Goal: Transaction & Acquisition: Book appointment/travel/reservation

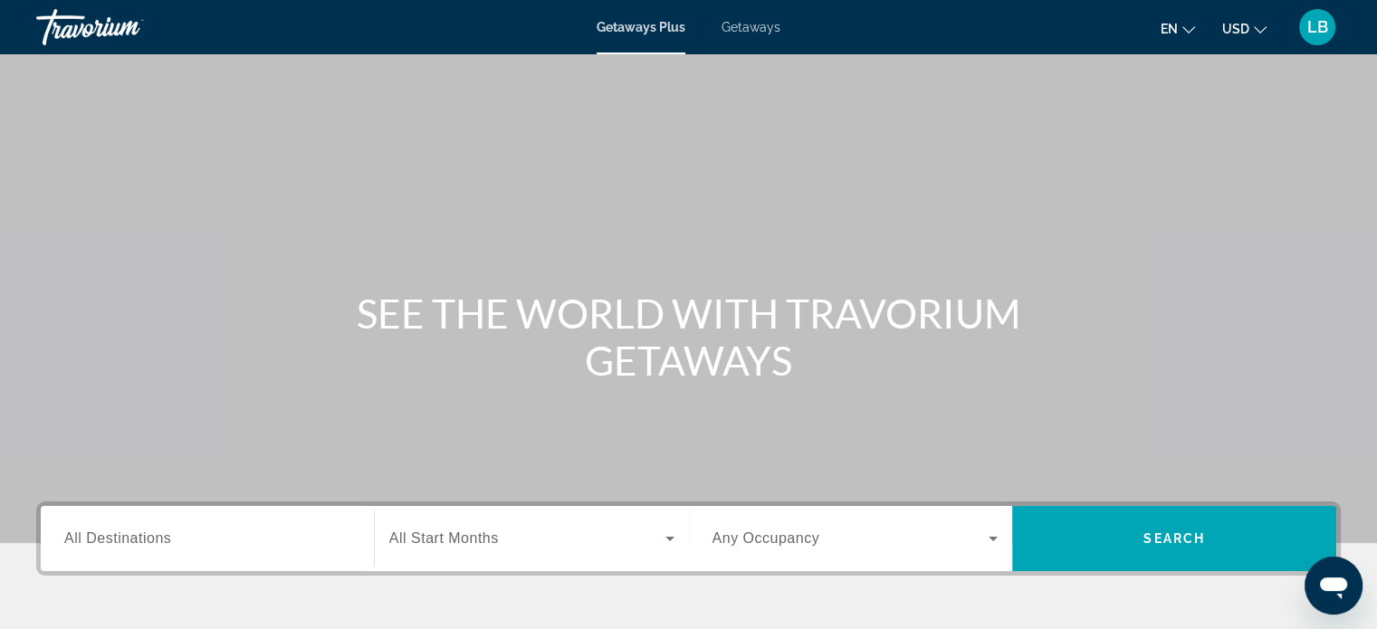
click at [724, 36] on div "Getaways Plus Getaways en English Español Français Italiano Português русский U…" at bounding box center [688, 27] width 1377 height 47
click at [742, 36] on div "Getaways Plus Getaways en English Español Français Italiano Português русский U…" at bounding box center [688, 27] width 1377 height 47
click at [759, 24] on span "Getaways" at bounding box center [750, 27] width 59 height 14
click at [156, 546] on label "Destination All Destinations" at bounding box center [117, 538] width 107 height 16
click at [156, 546] on input "Destination All Destinations" at bounding box center [207, 540] width 286 height 22
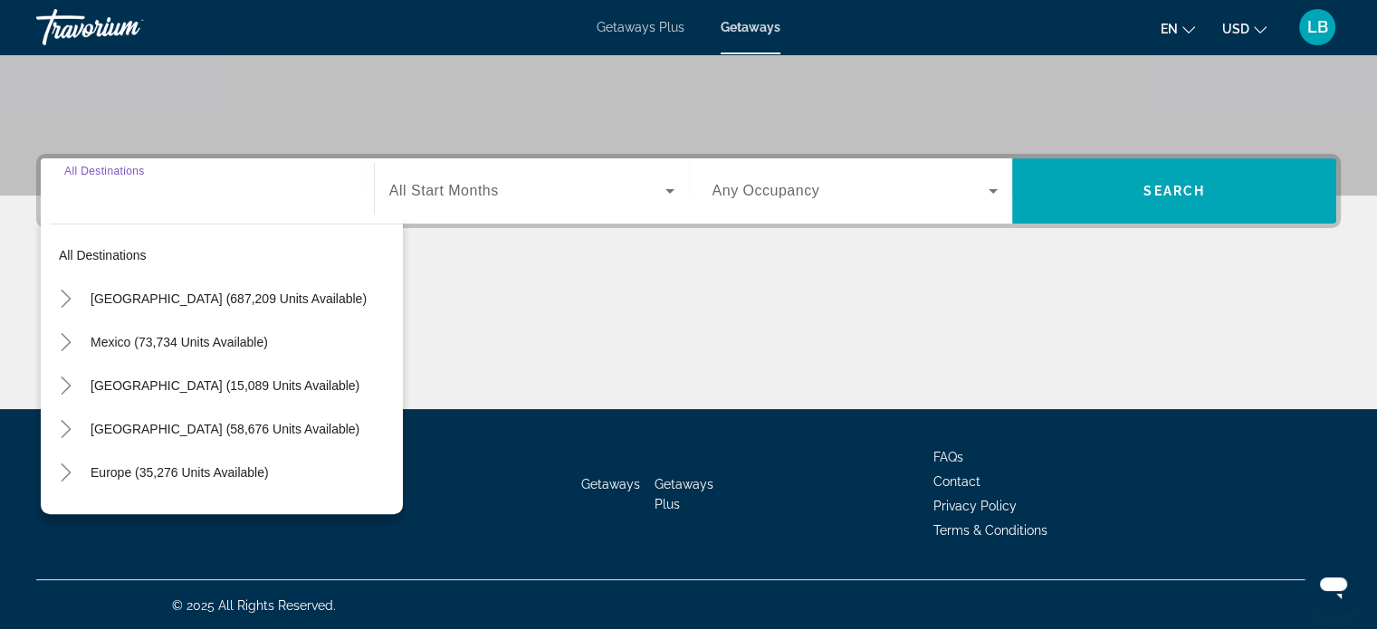
scroll to position [348, 0]
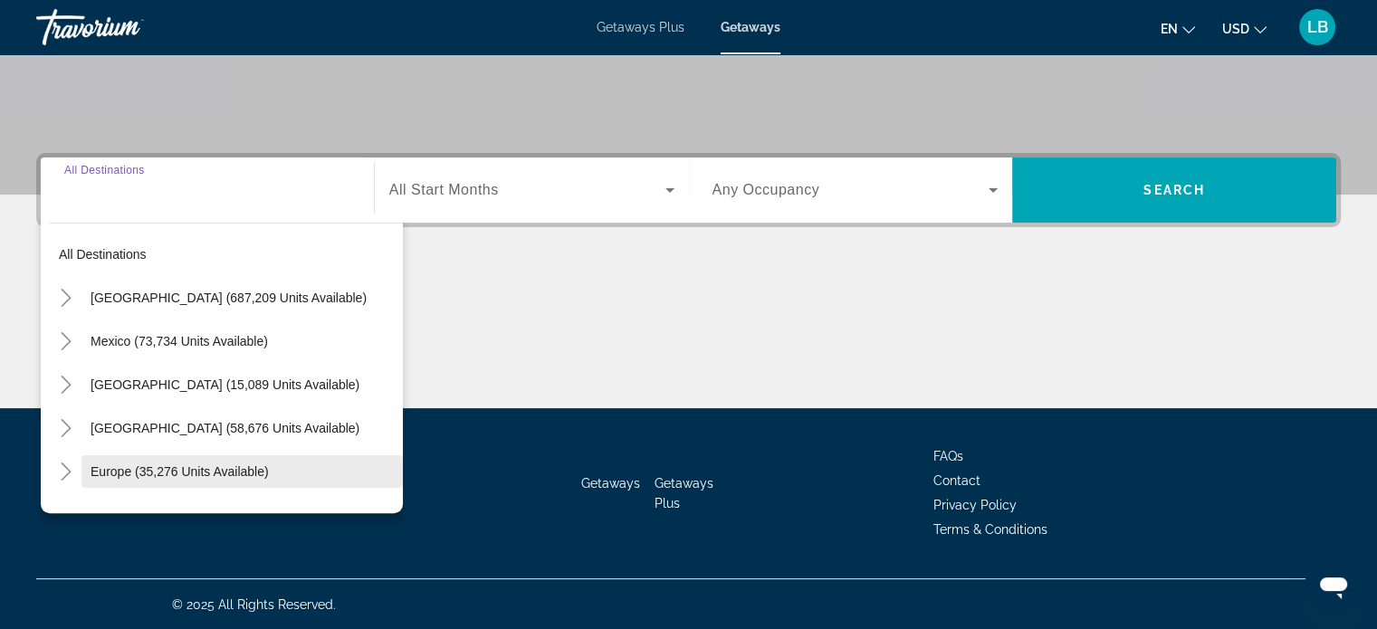
click at [205, 466] on span "Europe (35,276 units available)" at bounding box center [180, 471] width 178 height 14
type input "**********"
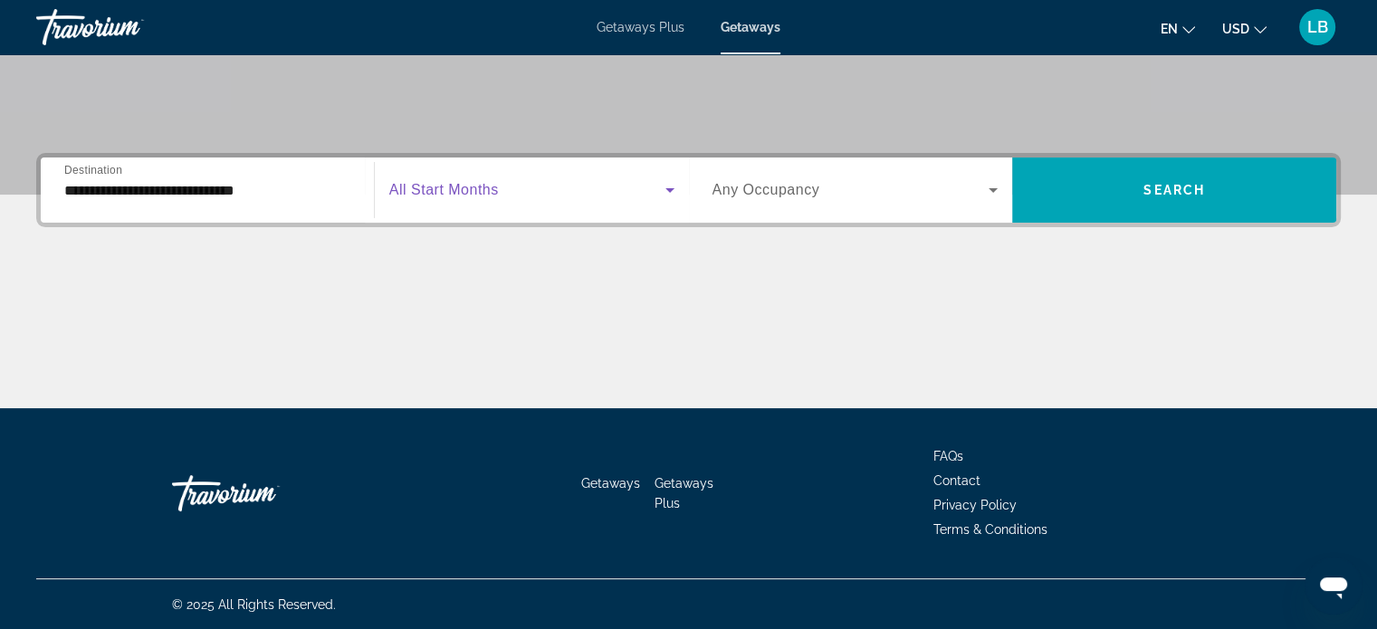
click at [664, 187] on icon "Search widget" at bounding box center [670, 190] width 22 height 22
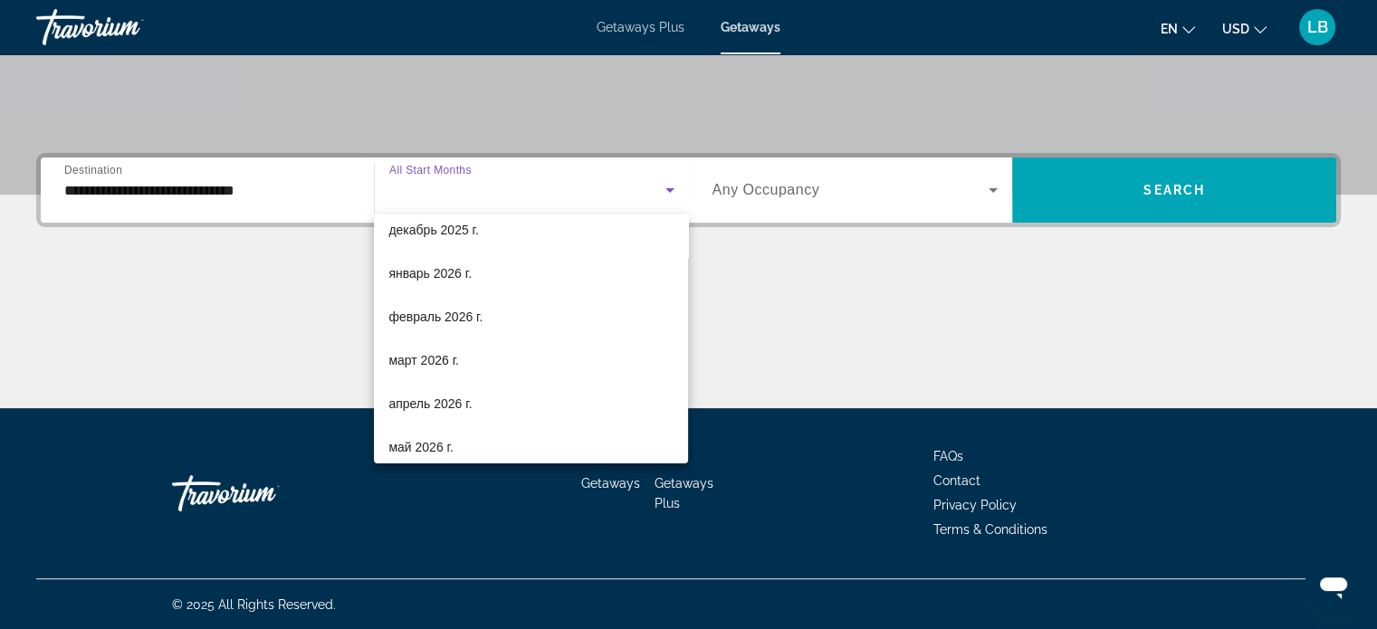
scroll to position [192, 0]
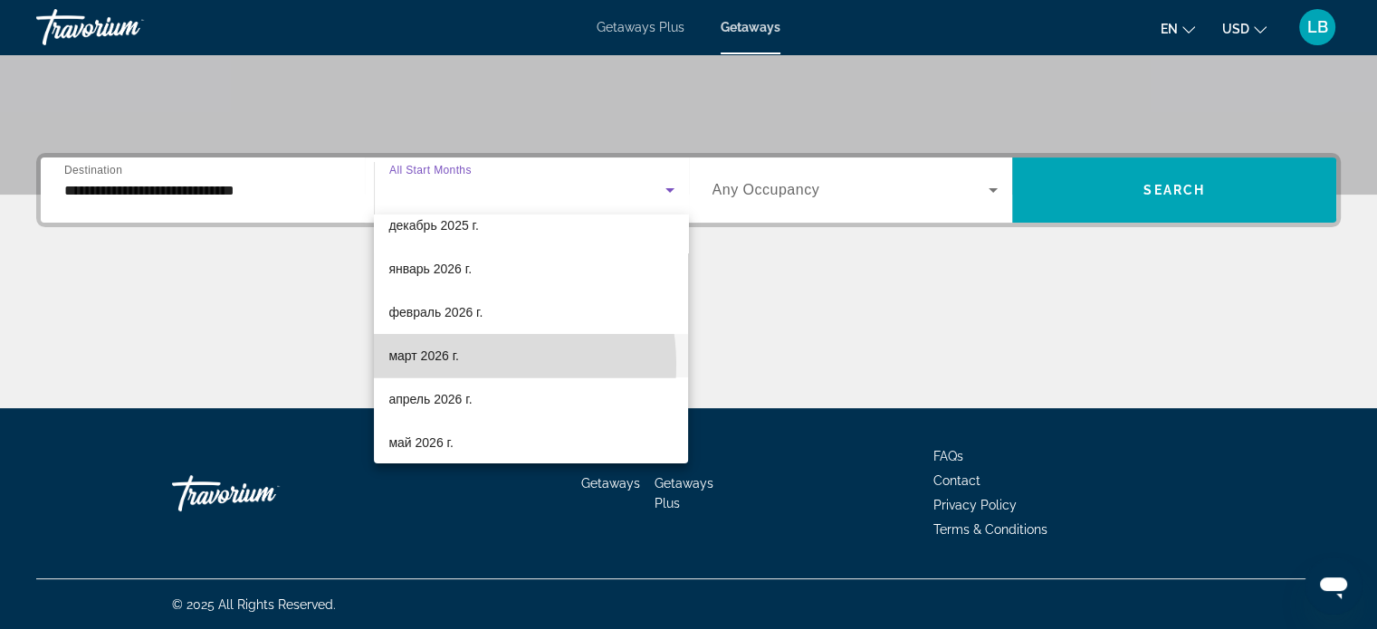
click at [442, 365] on span "март 2026 г." at bounding box center [423, 356] width 71 height 22
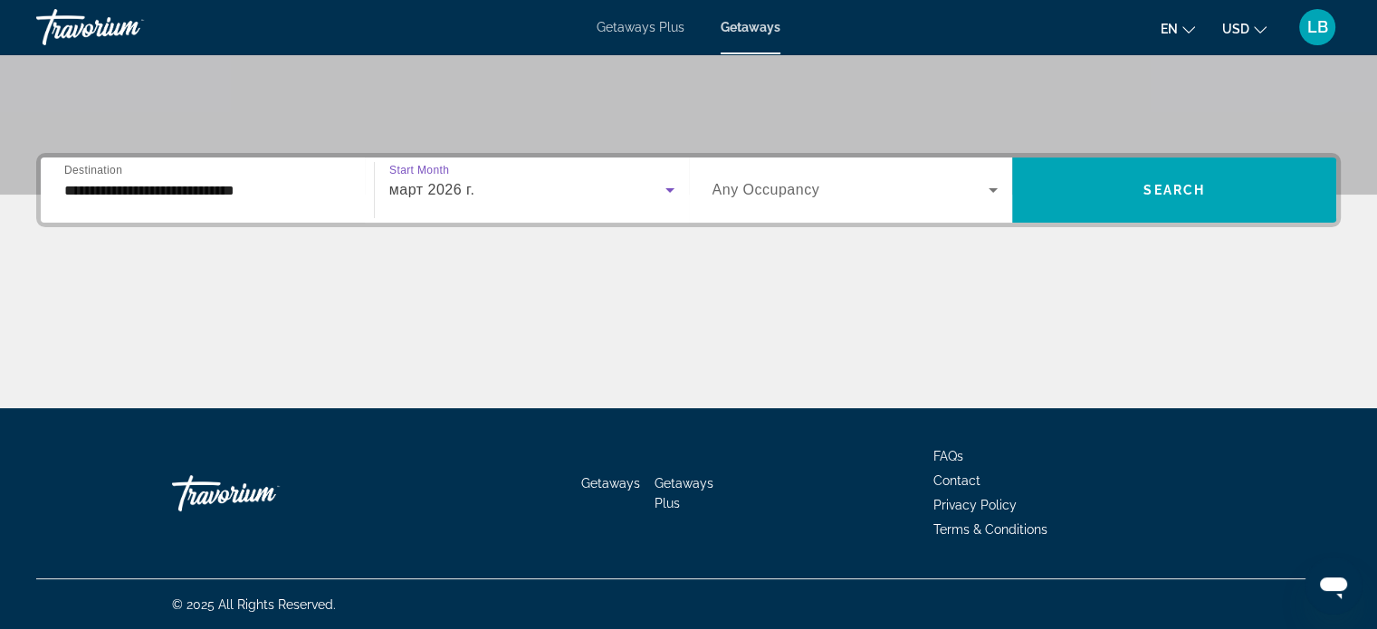
click at [871, 193] on span "Search widget" at bounding box center [850, 190] width 277 height 22
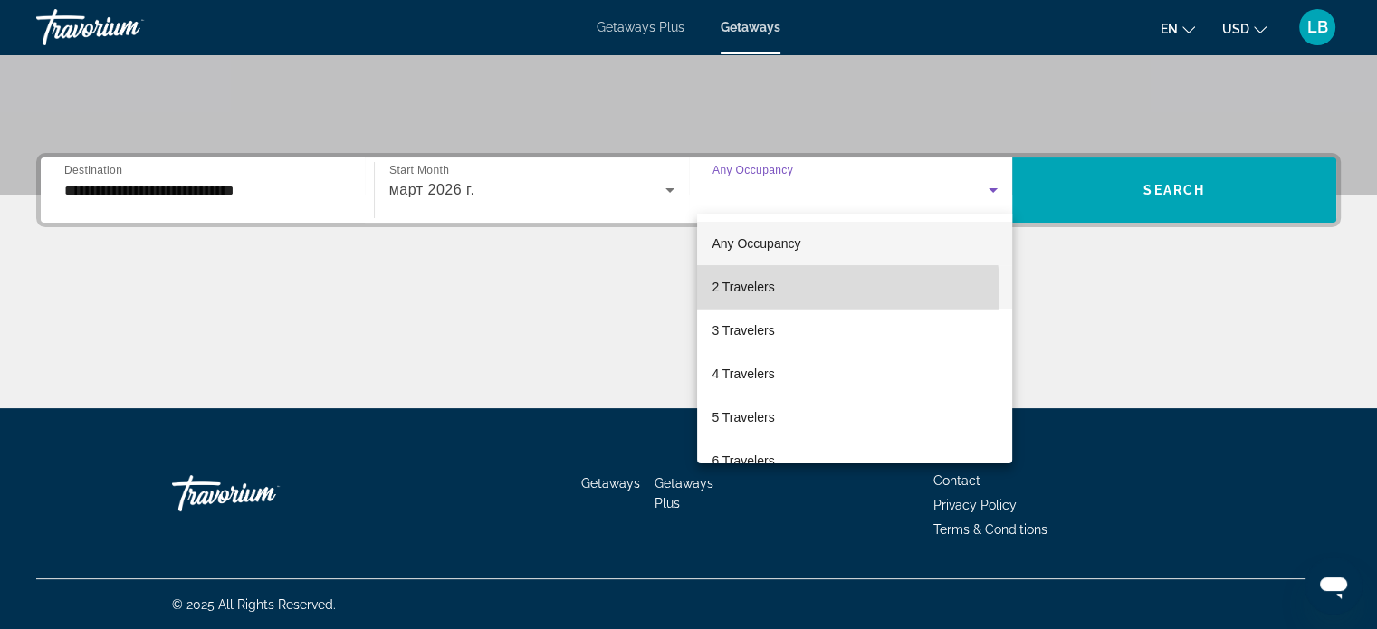
click at [793, 289] on mat-option "2 Travelers" at bounding box center [854, 286] width 315 height 43
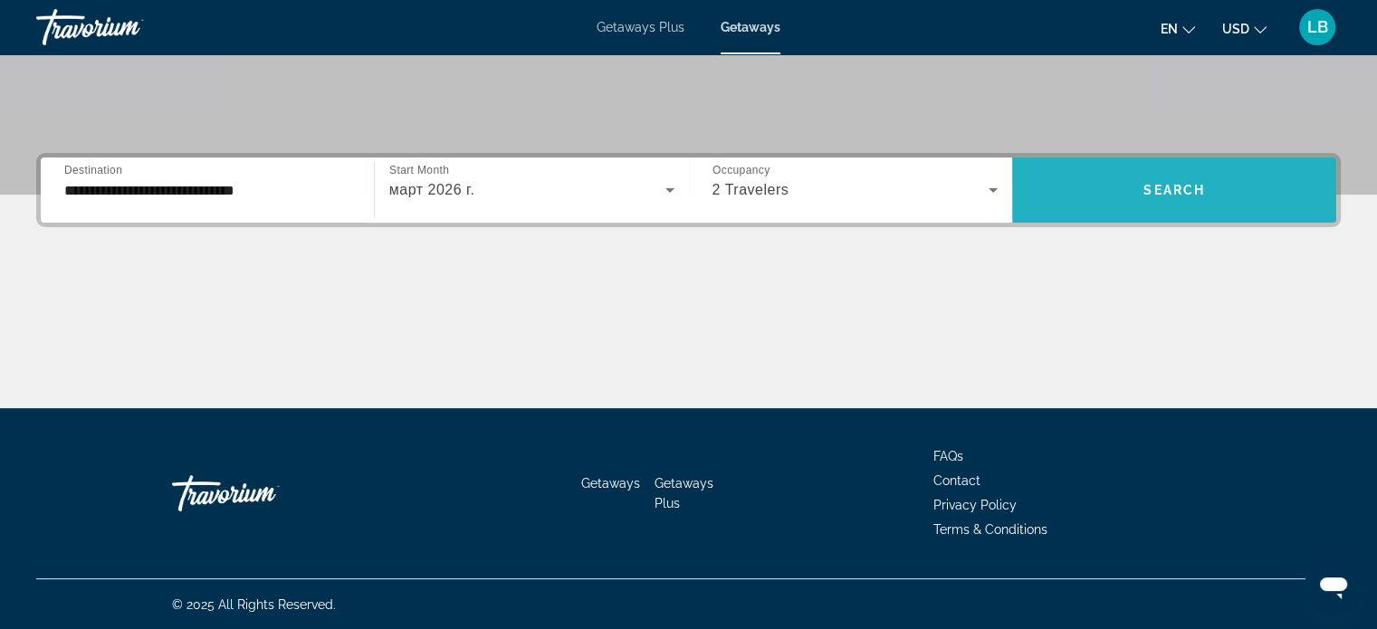
click at [1144, 198] on span "Search widget" at bounding box center [1174, 189] width 324 height 43
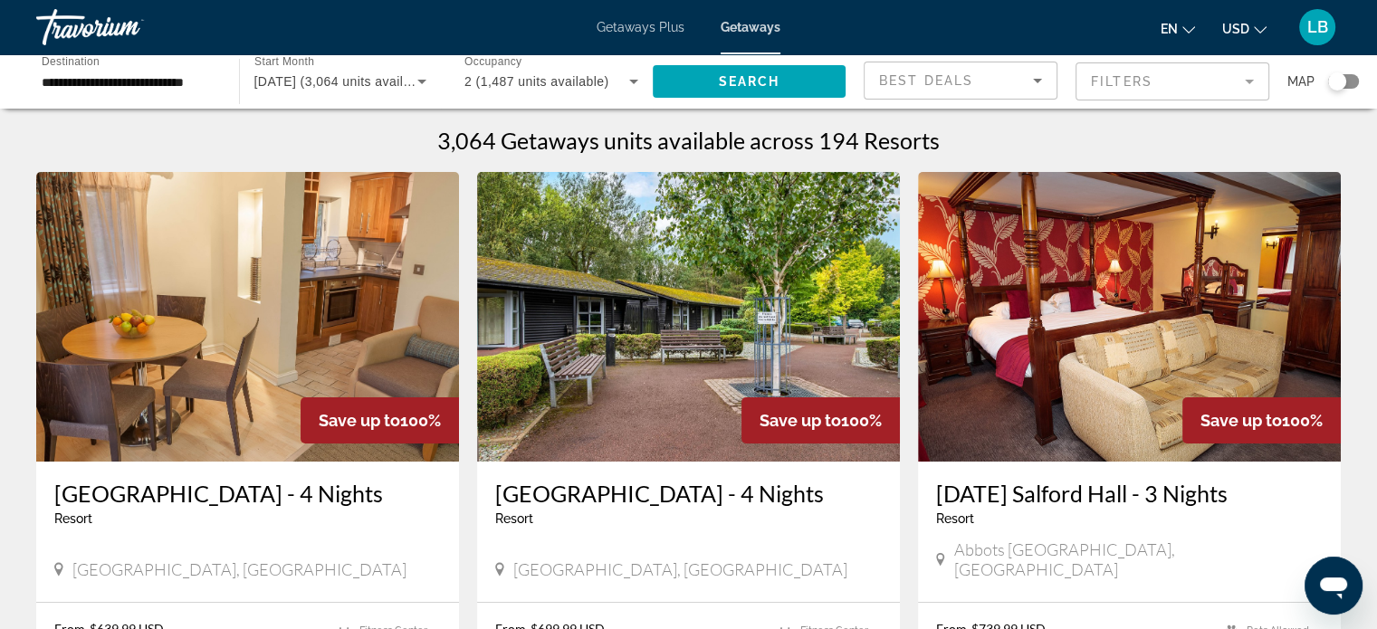
click at [1342, 82] on div "Search widget" at bounding box center [1337, 81] width 18 height 18
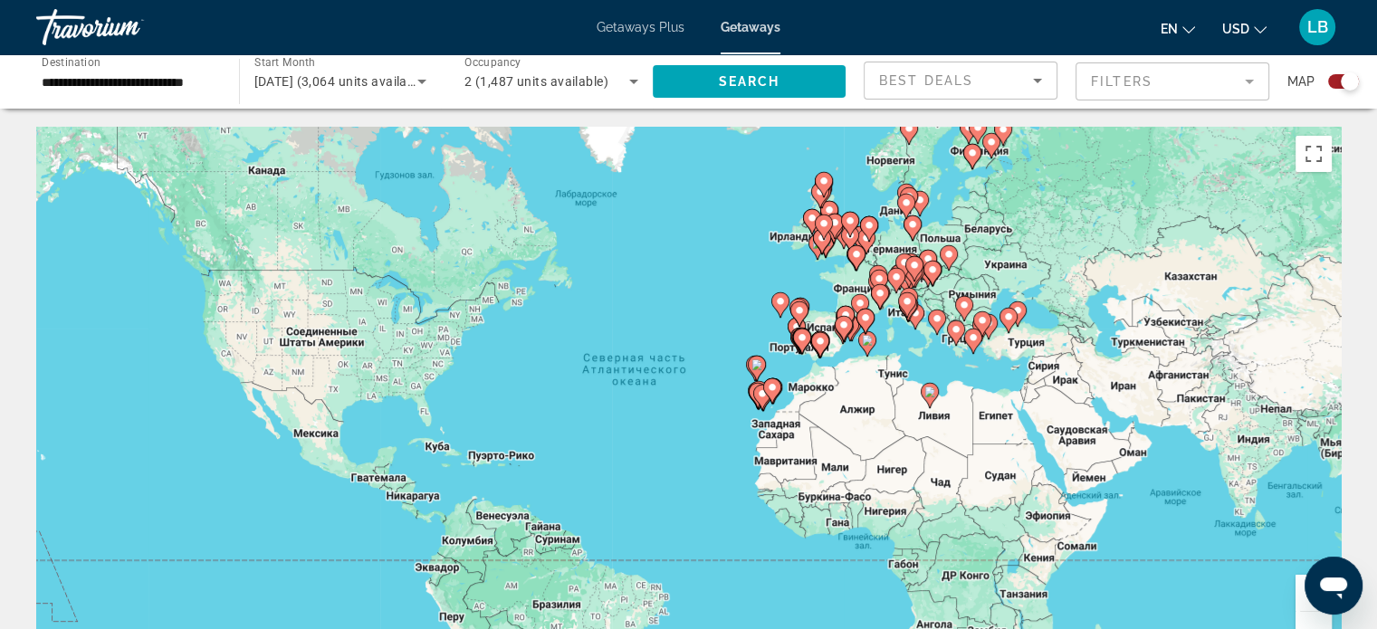
click at [818, 330] on gmp-advanced-marker "Main content" at bounding box center [820, 343] width 18 height 27
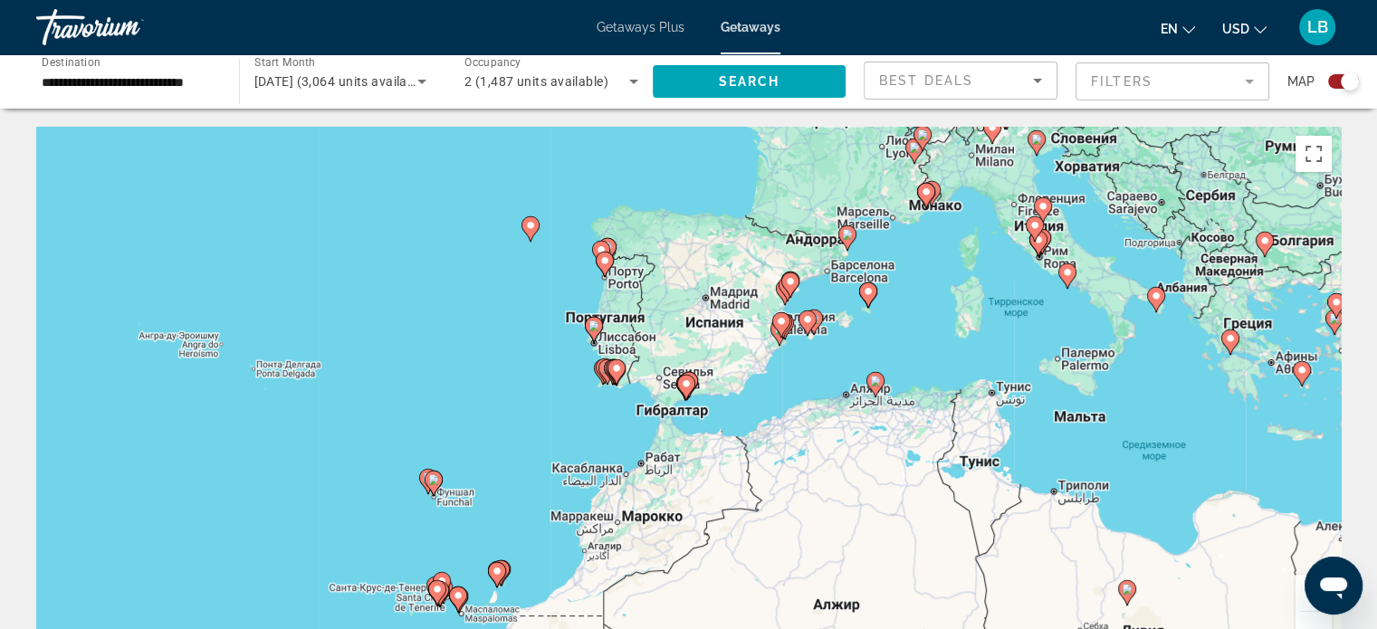
click at [717, 304] on div "Чтобы активировать перетаскивание с помощью клавиатуры, нажмите Alt + Ввод. Пос…" at bounding box center [688, 398] width 1304 height 543
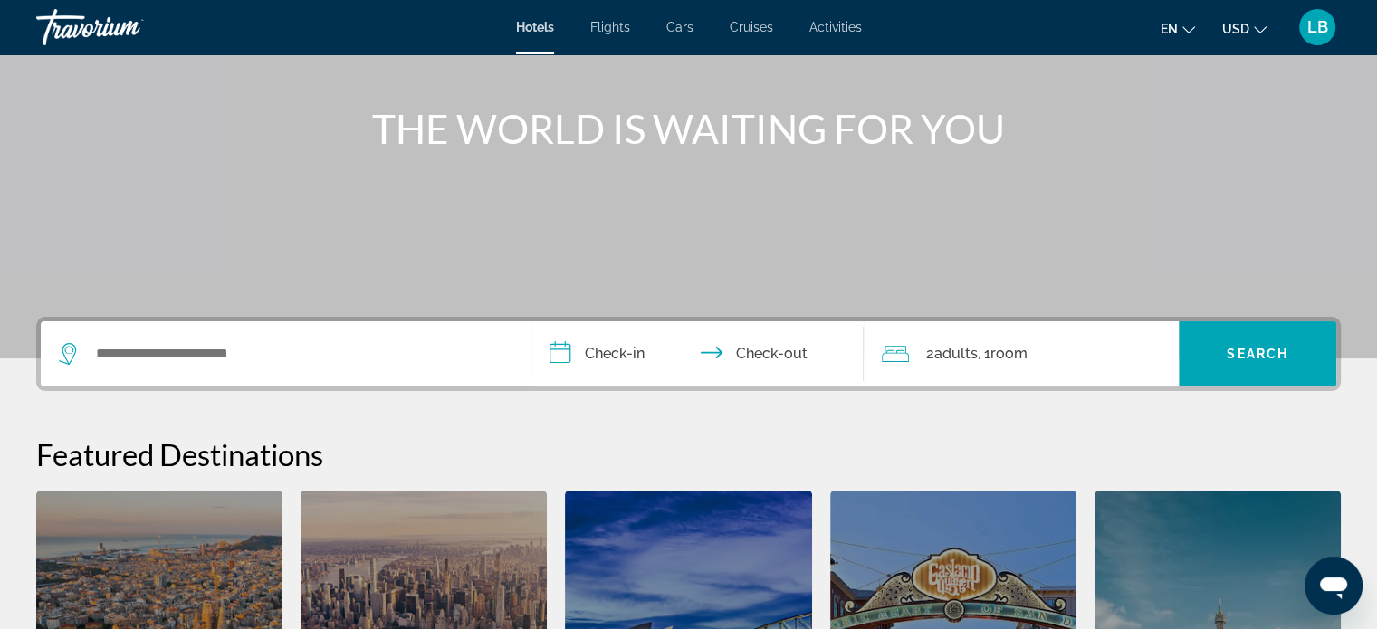
scroll to position [184, 0]
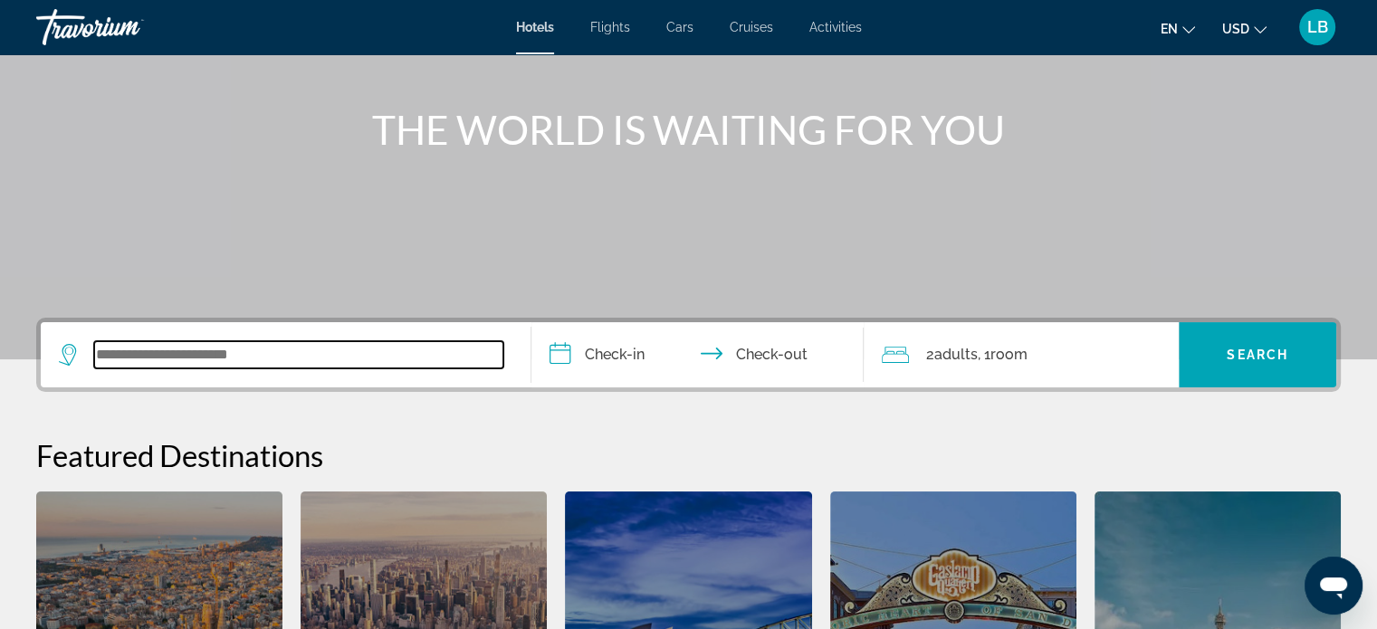
click at [142, 344] on input "Search widget" at bounding box center [298, 354] width 409 height 27
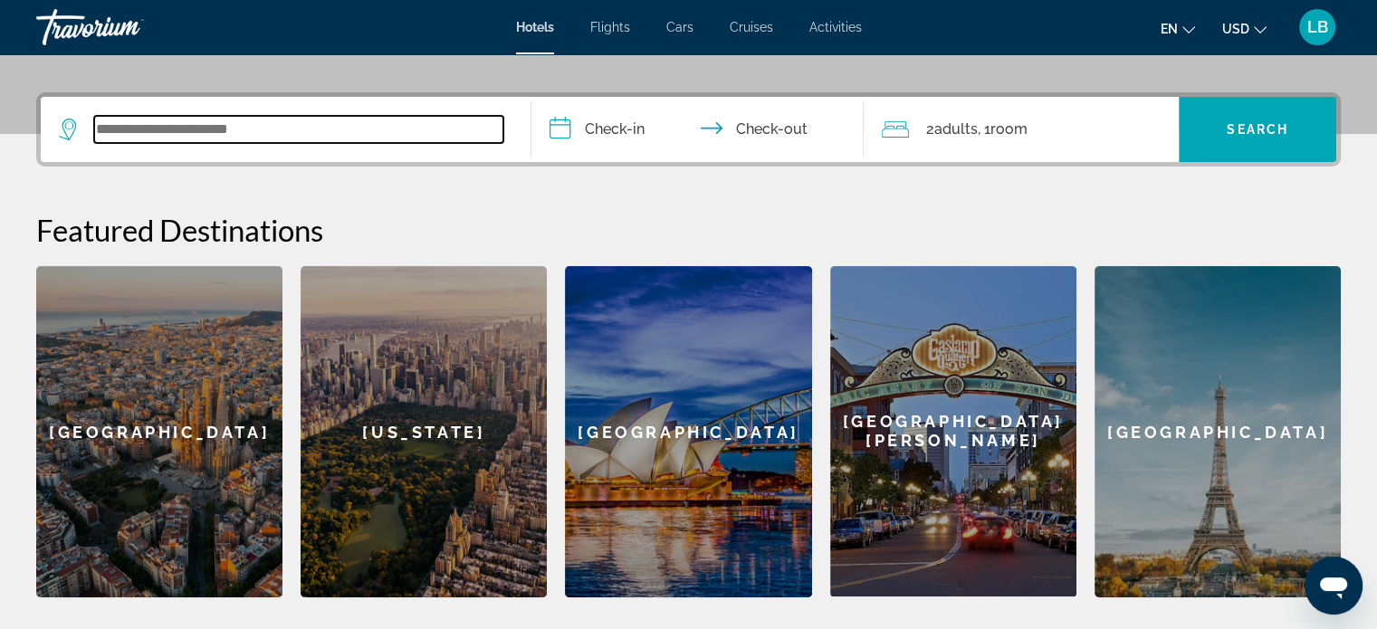
scroll to position [442, 0]
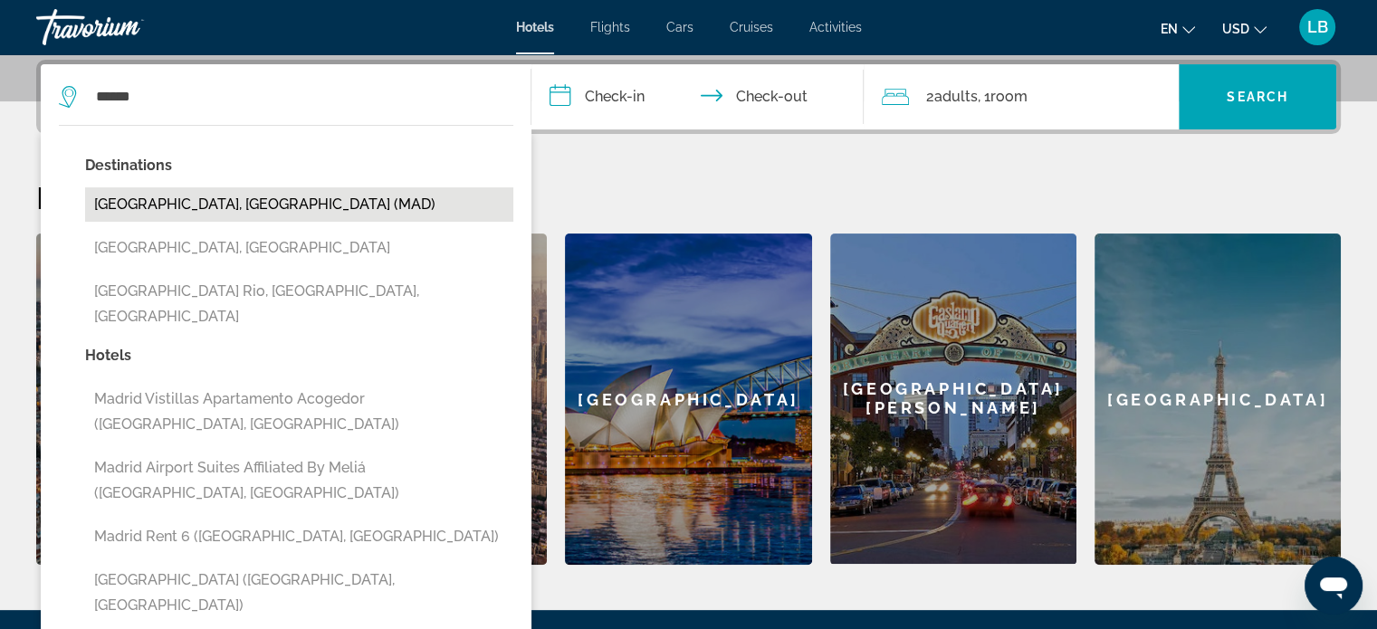
click at [229, 212] on button "Madrid, Spain (MAD)" at bounding box center [299, 204] width 428 height 34
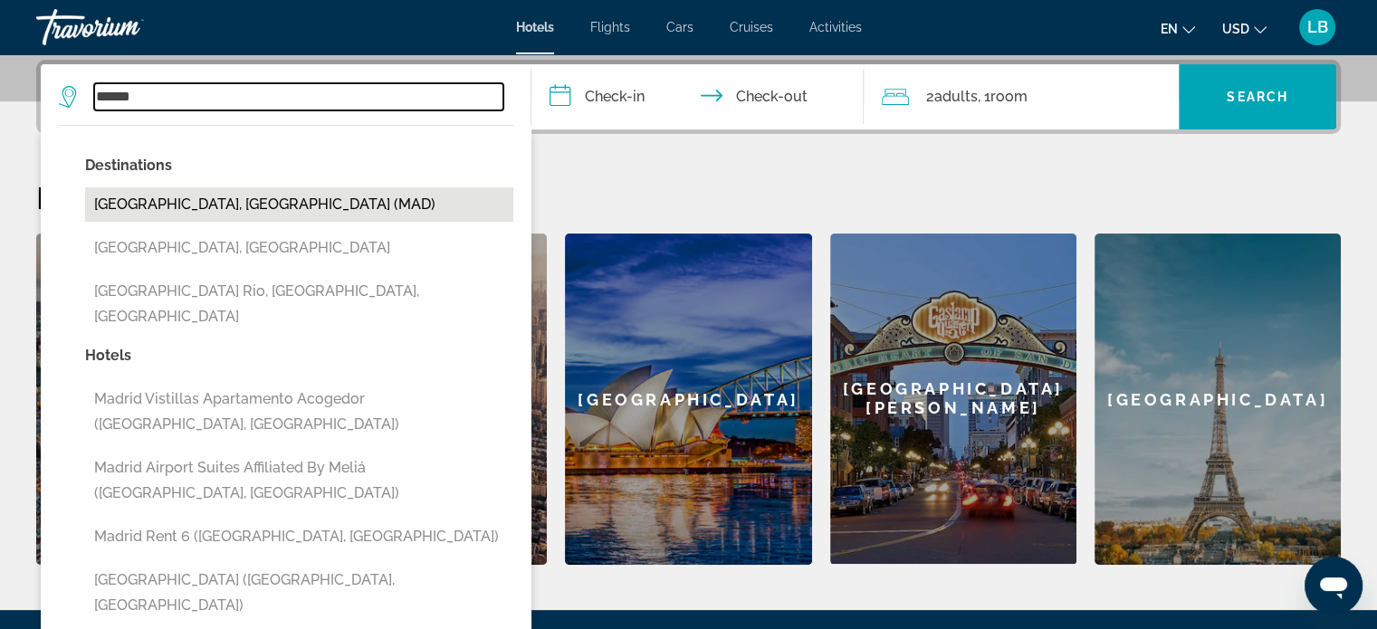
type input "**********"
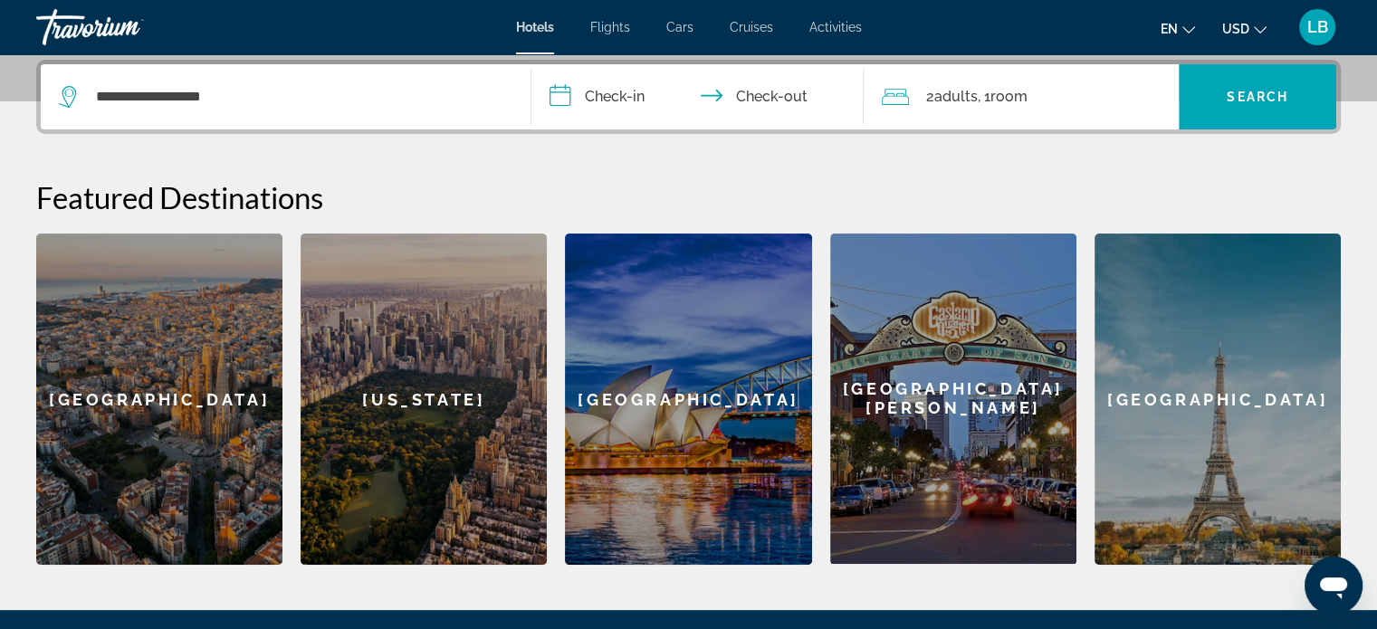
click at [602, 99] on input "**********" at bounding box center [701, 99] width 340 height 71
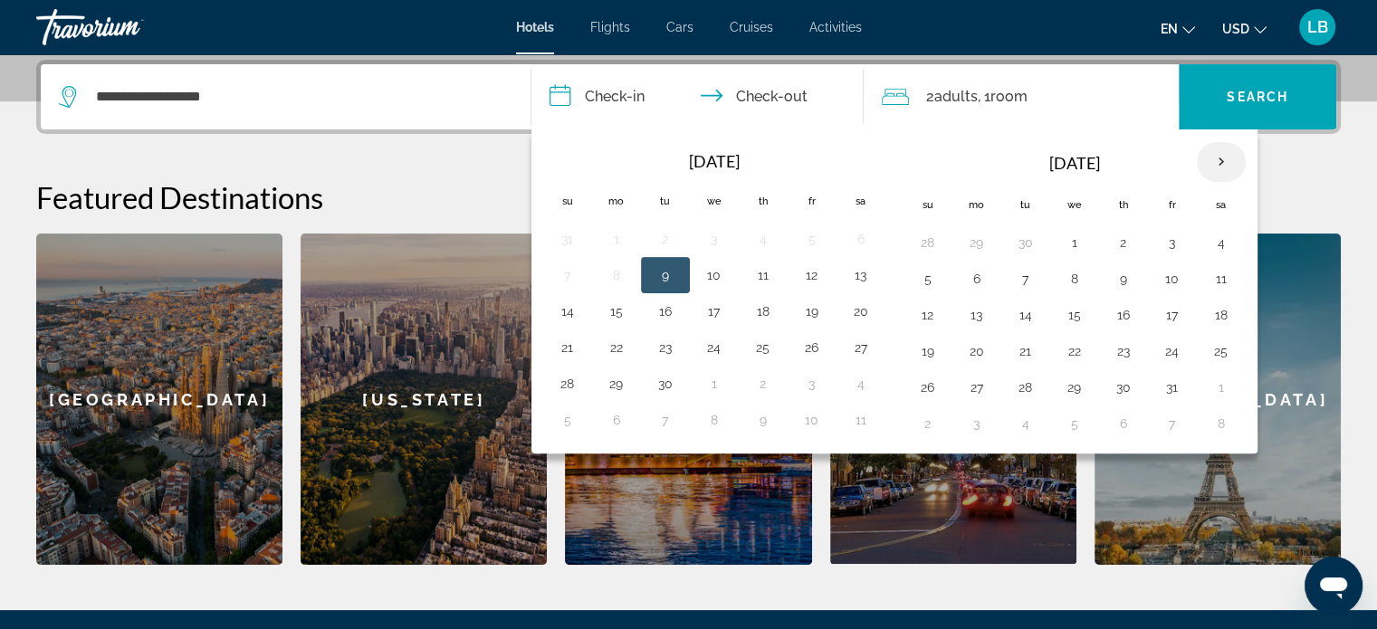
click at [1219, 154] on th "Next month" at bounding box center [1221, 162] width 49 height 40
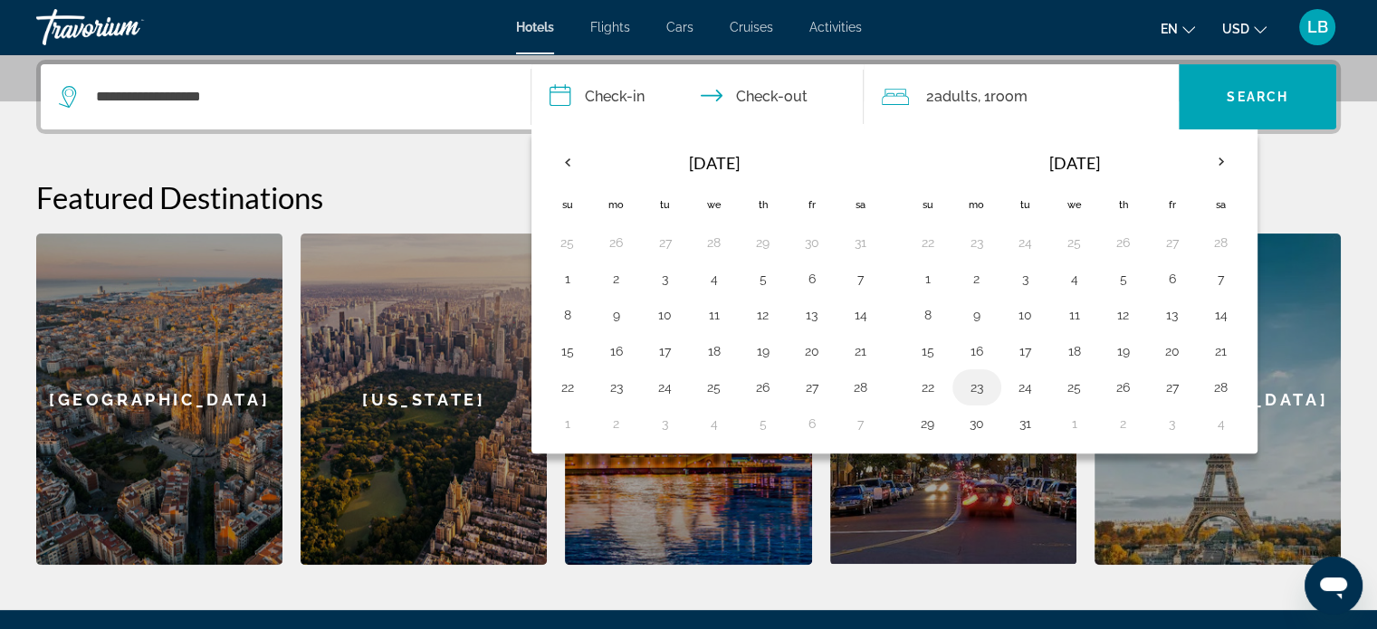
click at [975, 387] on button "23" at bounding box center [976, 387] width 29 height 25
click at [1168, 385] on button "27" at bounding box center [1172, 387] width 29 height 25
type input "**********"
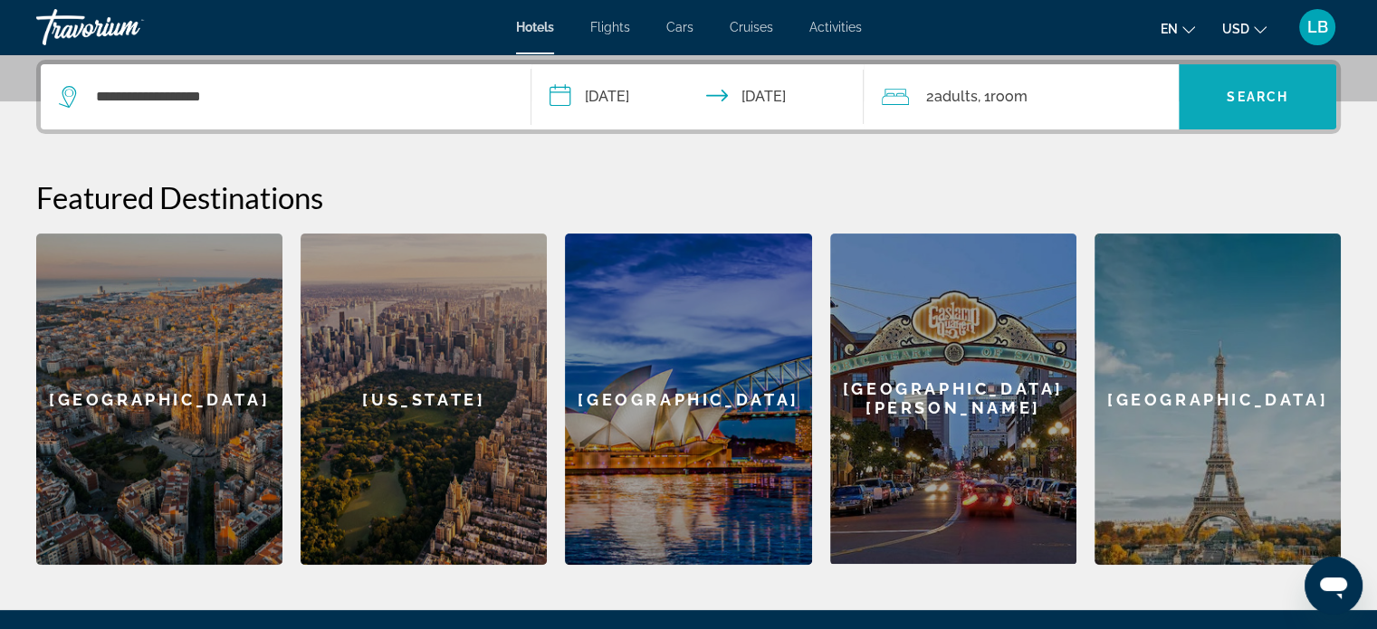
click at [1263, 106] on span "Search widget" at bounding box center [1257, 96] width 157 height 43
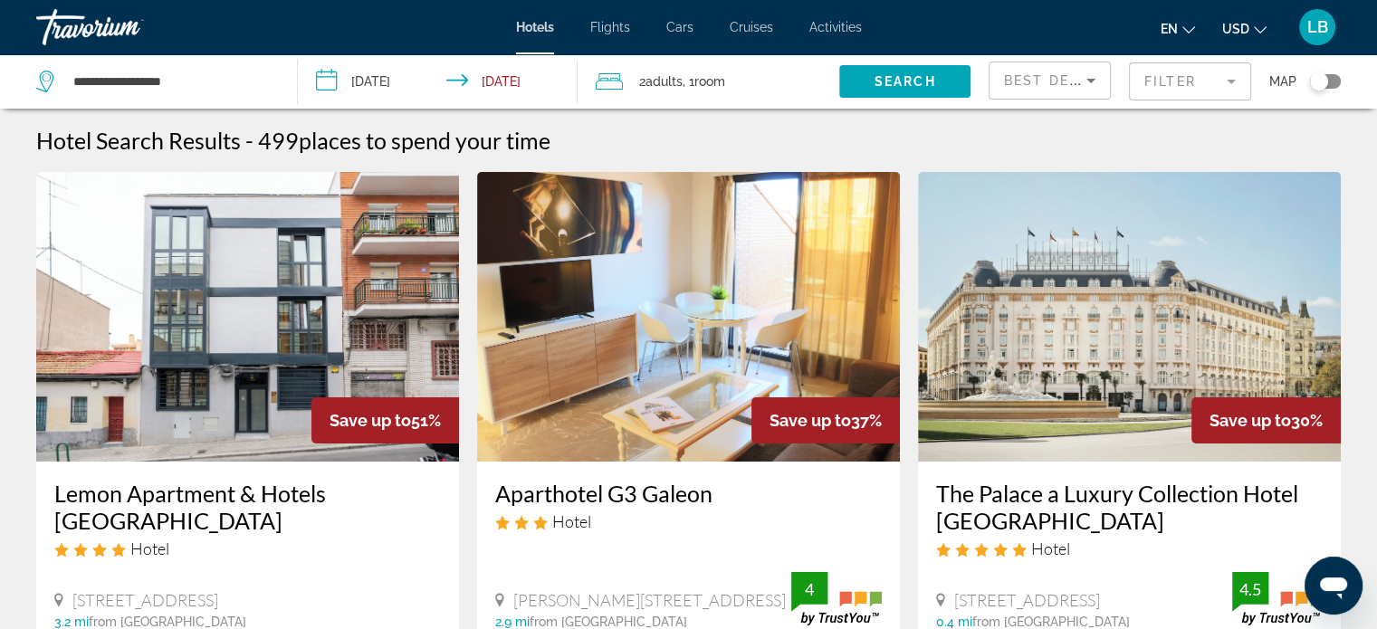
click at [1080, 78] on icon "Sort by" at bounding box center [1091, 81] width 22 height 22
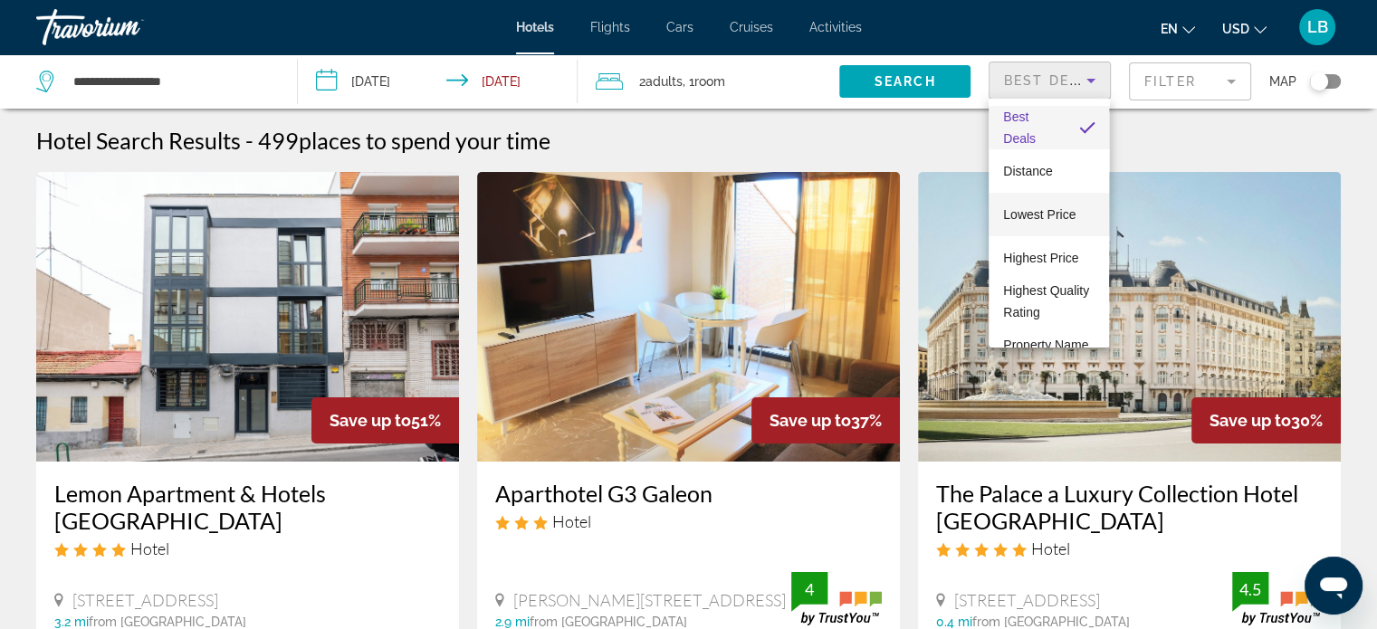
click at [1074, 219] on span "Lowest Price" at bounding box center [1039, 214] width 72 height 14
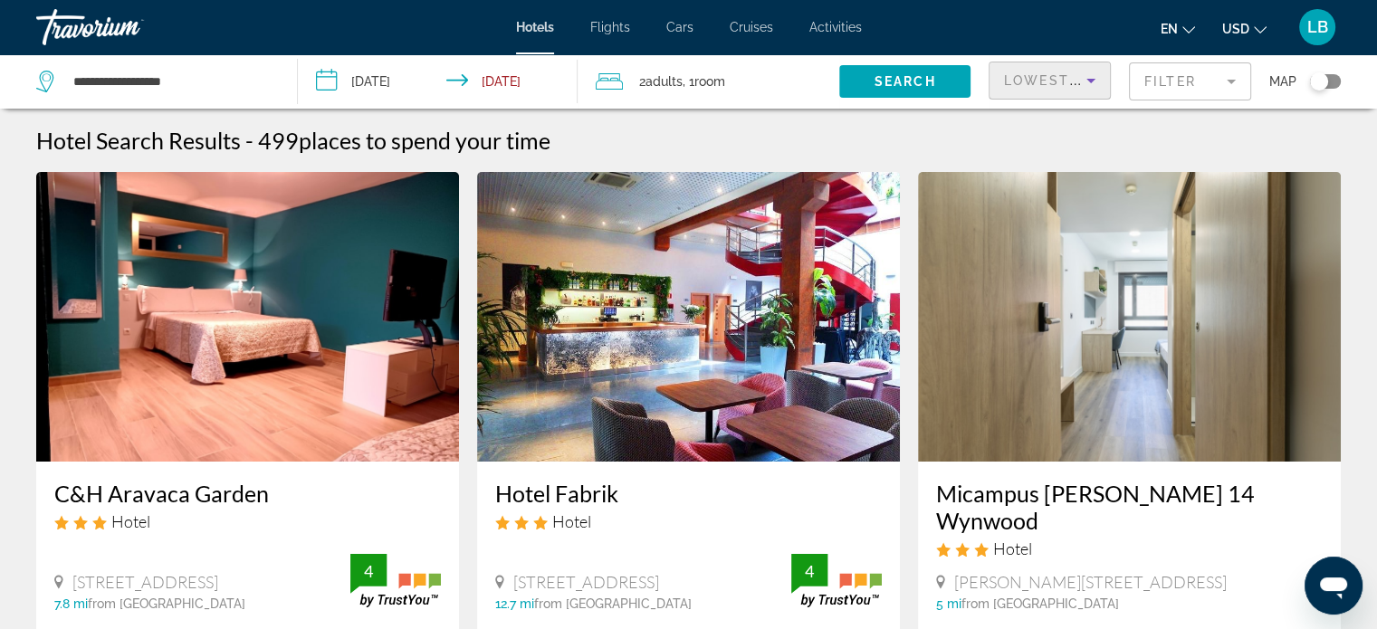
scroll to position [9, 0]
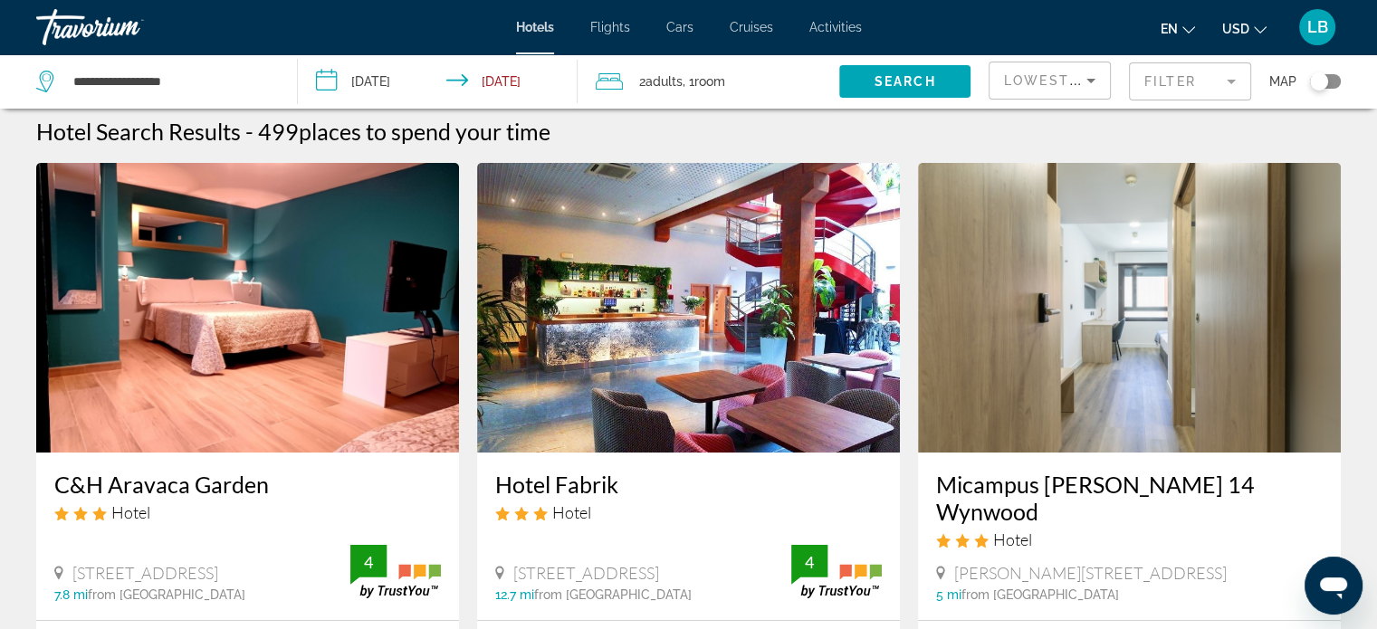
click at [1188, 253] on img "Main content" at bounding box center [1129, 308] width 423 height 290
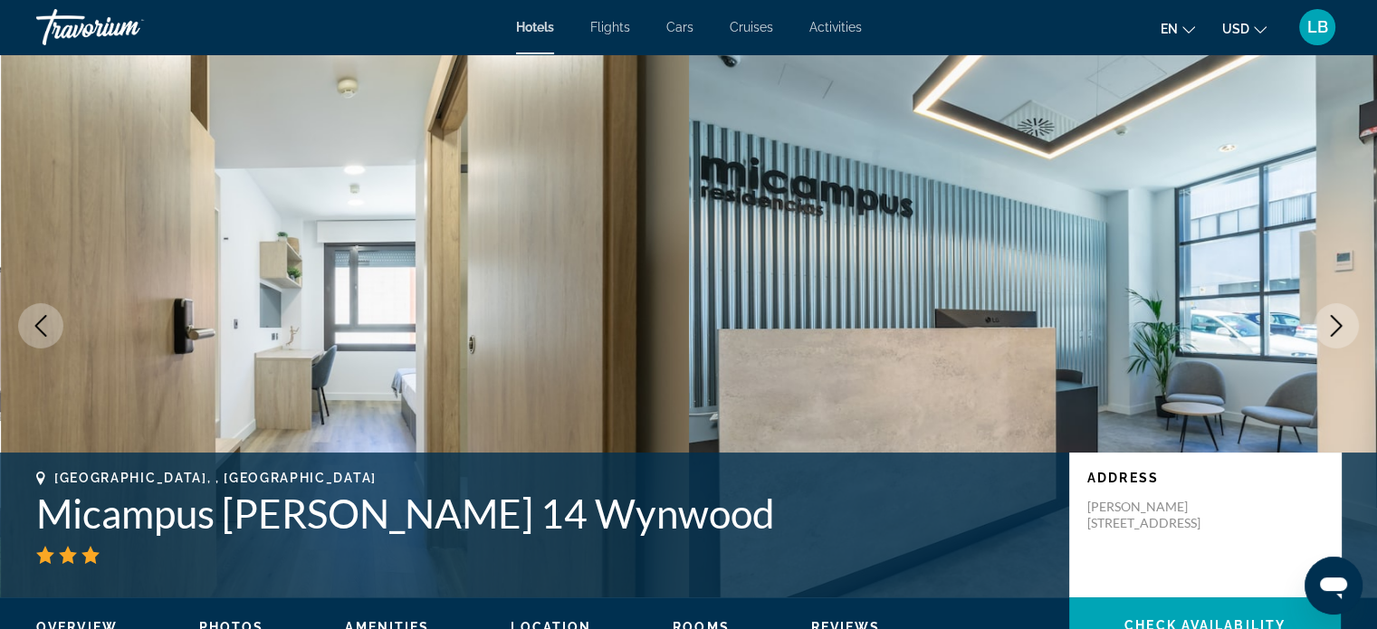
click at [1347, 316] on button "Next image" at bounding box center [1335, 325] width 45 height 45
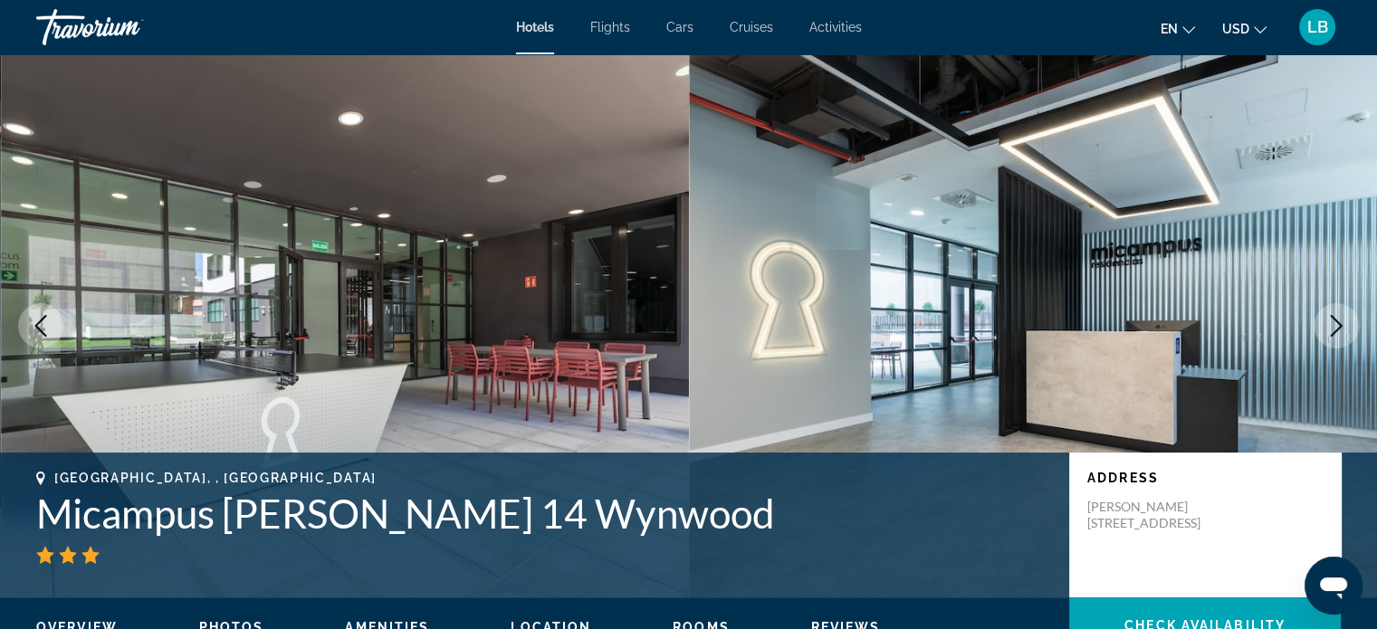
click at [1347, 316] on button "Next image" at bounding box center [1335, 325] width 45 height 45
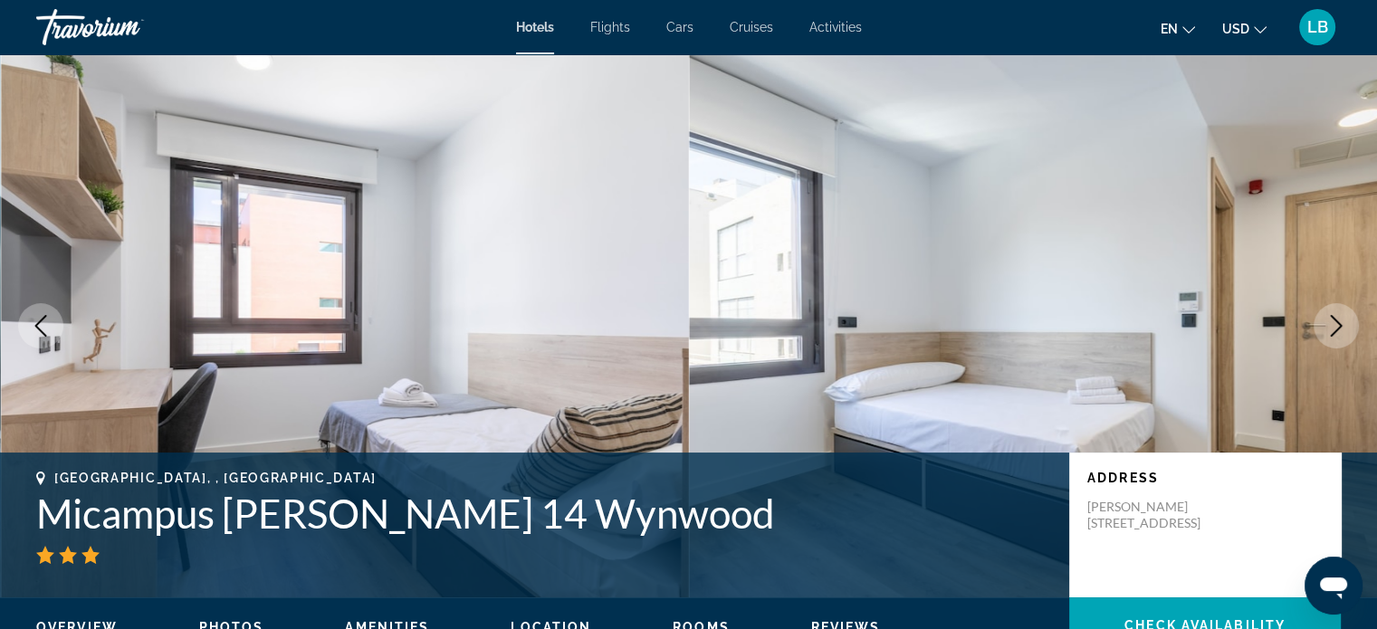
click at [1347, 316] on button "Next image" at bounding box center [1335, 325] width 45 height 45
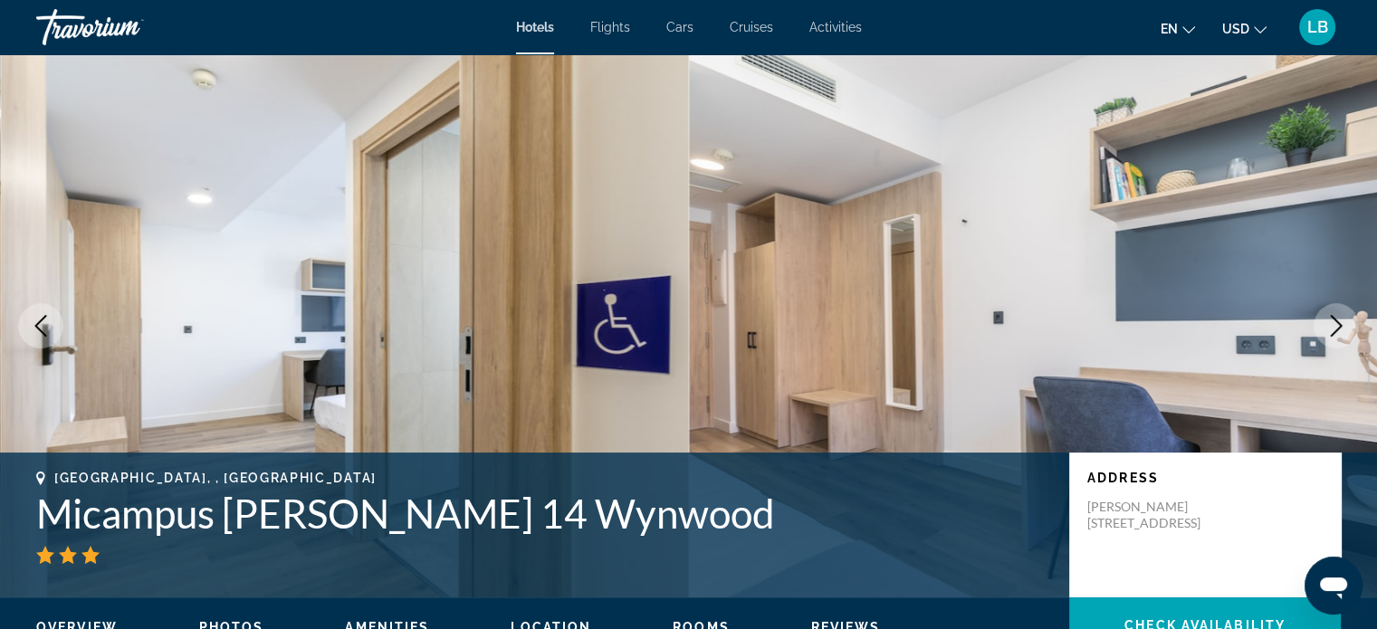
click at [1347, 316] on button "Next image" at bounding box center [1335, 325] width 45 height 45
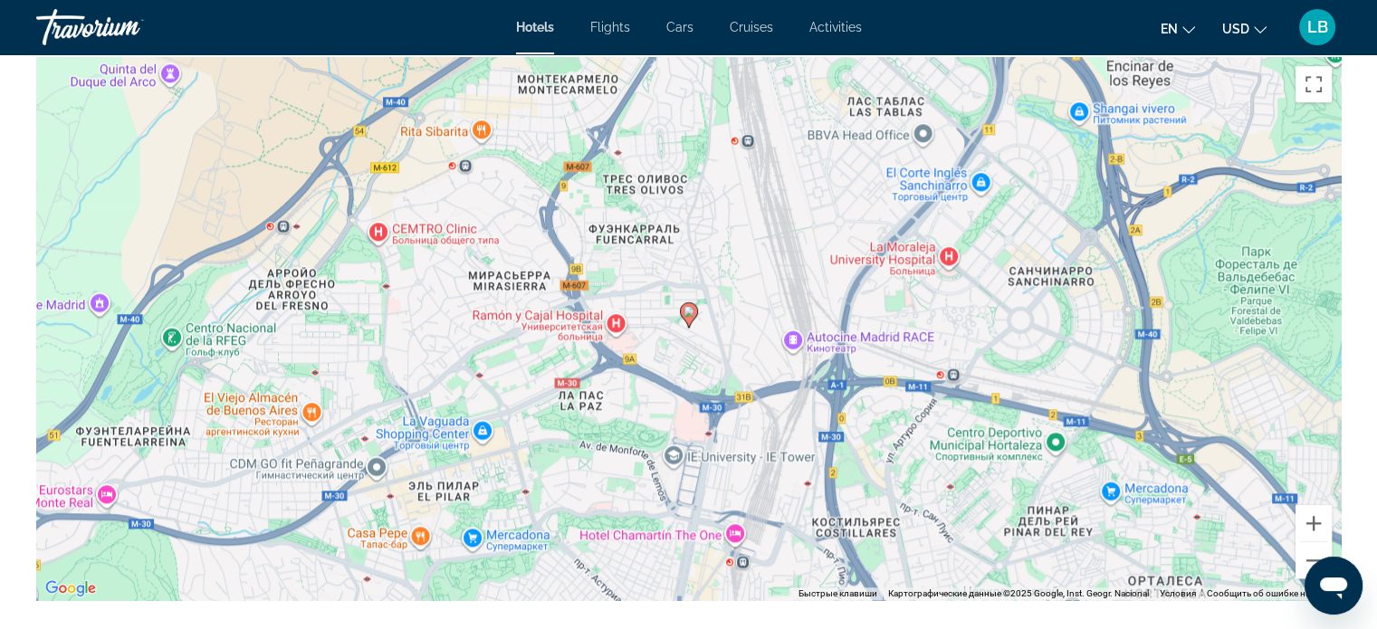
scroll to position [1776, 0]
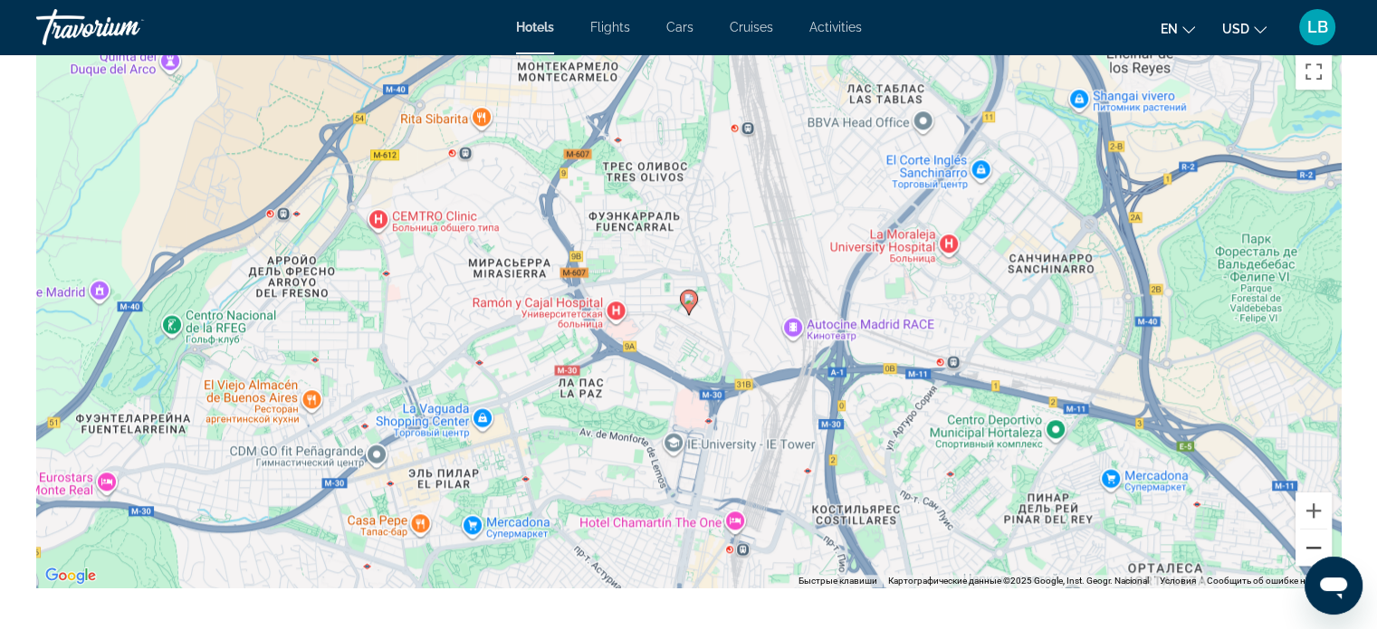
click at [1309, 542] on button "Уменьшить" at bounding box center [1313, 548] width 36 height 36
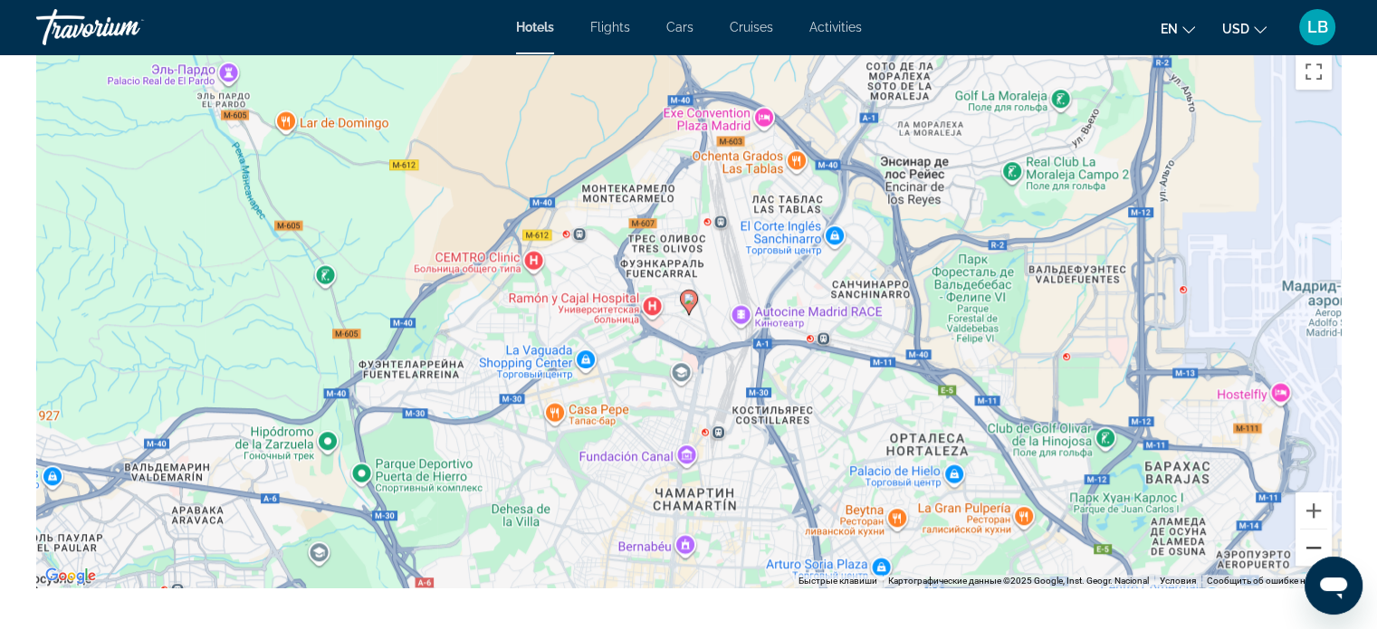
click at [1309, 542] on button "Уменьшить" at bounding box center [1313, 548] width 36 height 36
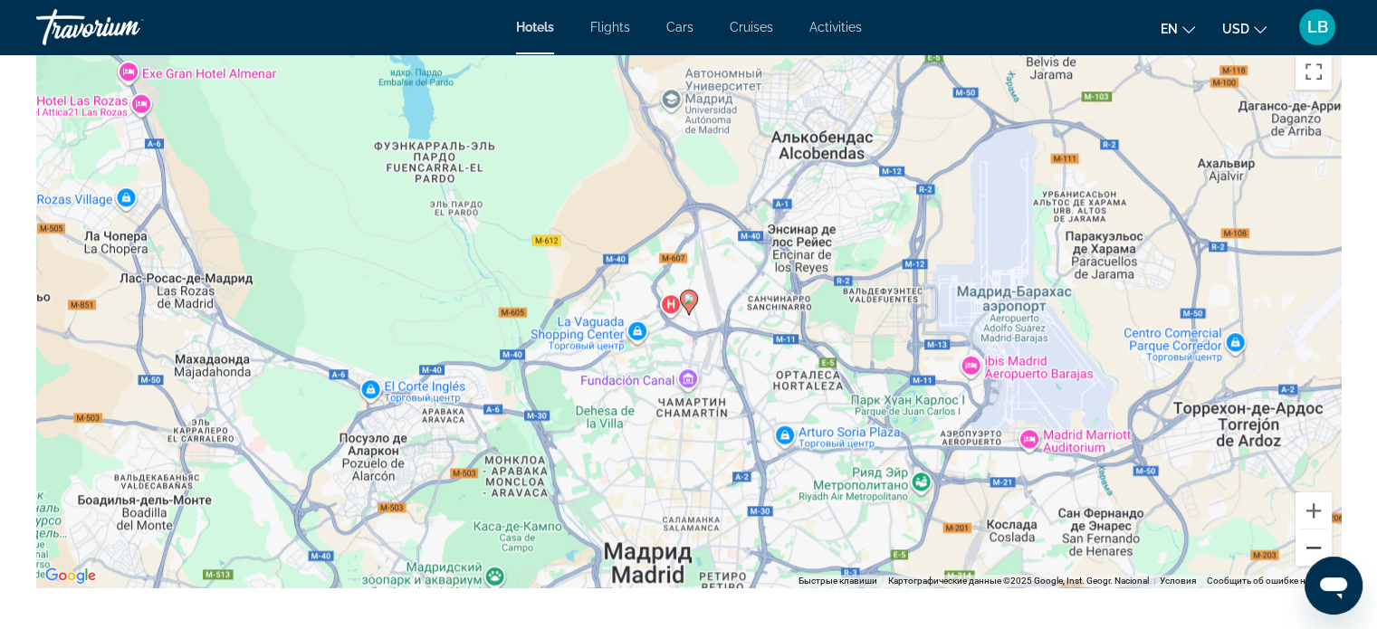
click at [1309, 542] on button "Уменьшить" at bounding box center [1313, 548] width 36 height 36
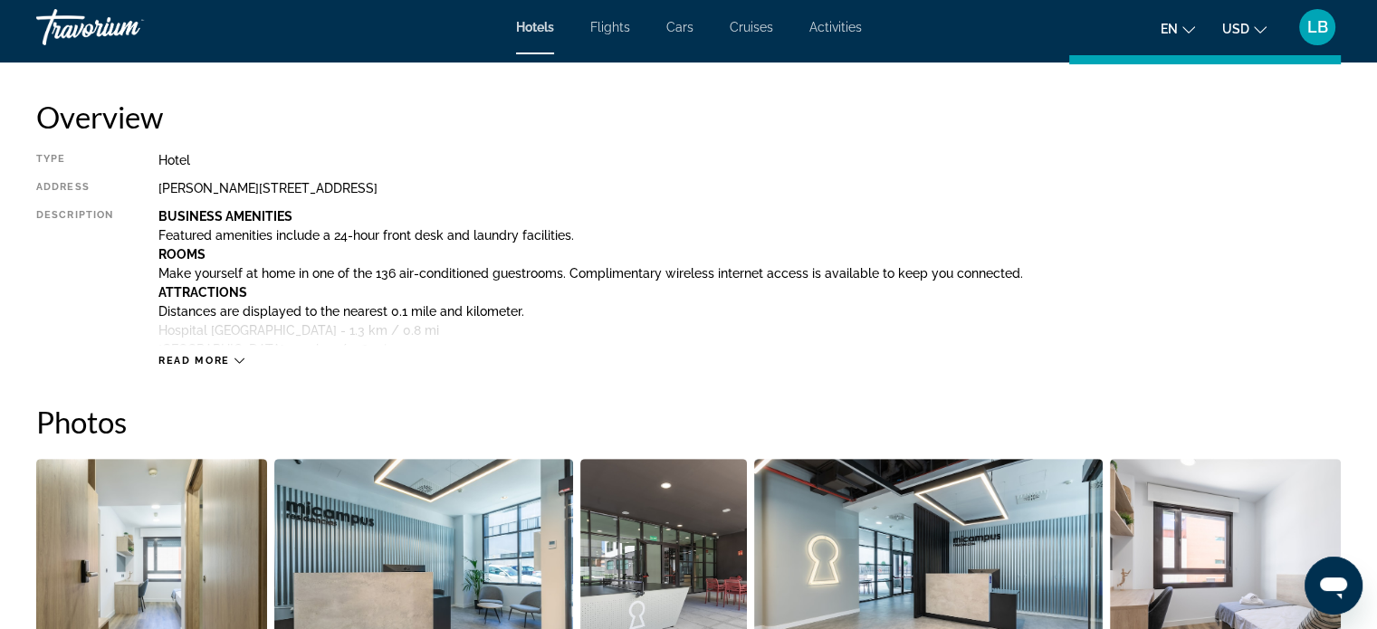
scroll to position [585, 0]
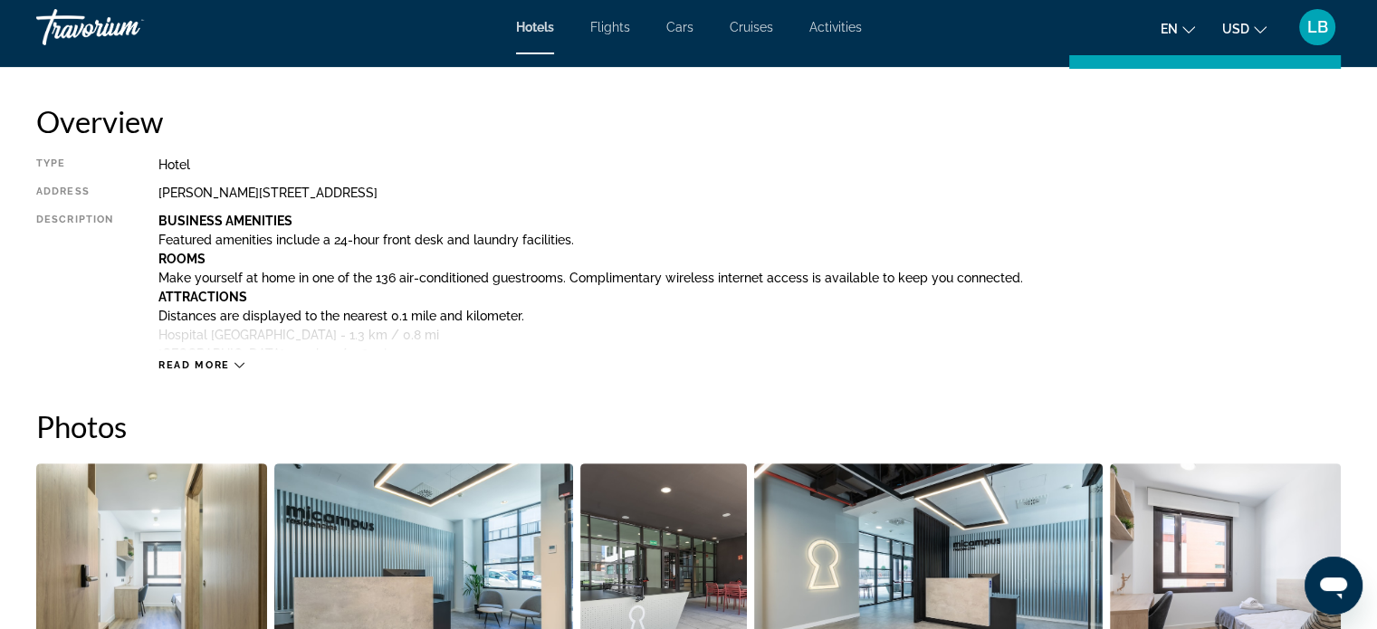
click at [239, 371] on button "Read more" at bounding box center [201, 365] width 86 height 14
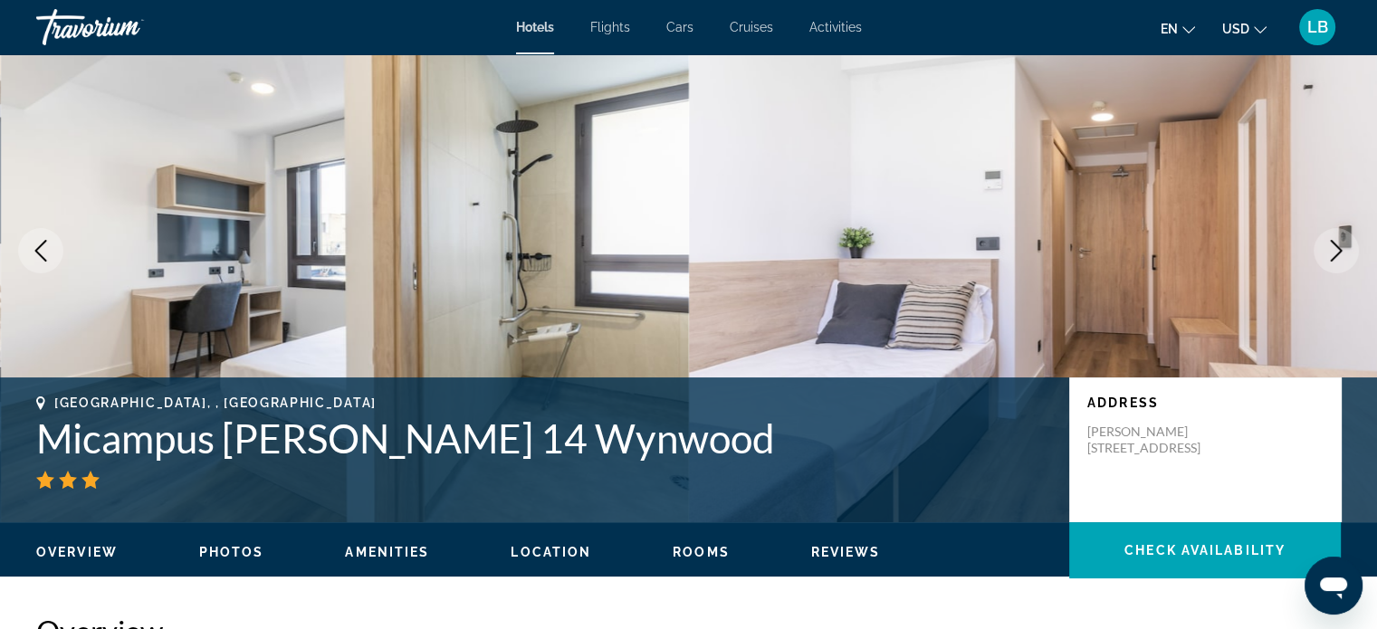
scroll to position [0, 0]
